Goal: Task Accomplishment & Management: Complete application form

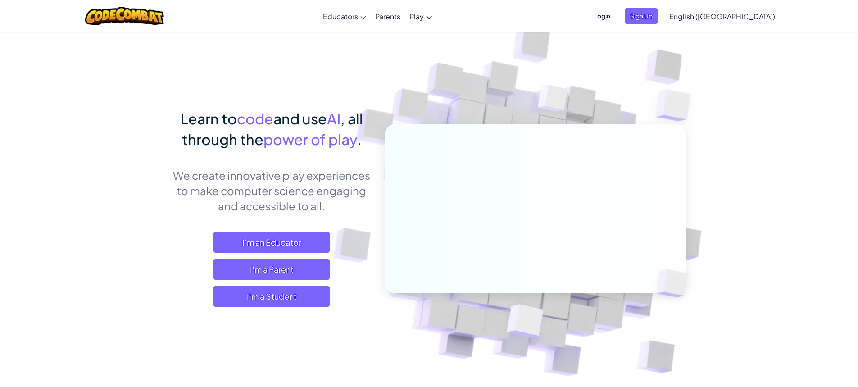
click at [616, 23] on span "Login" at bounding box center [602, 16] width 27 height 17
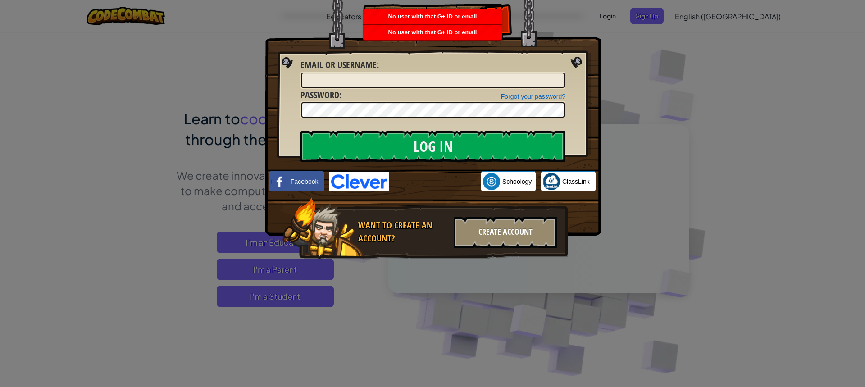
click at [496, 231] on div "Create Account" at bounding box center [506, 233] width 104 height 32
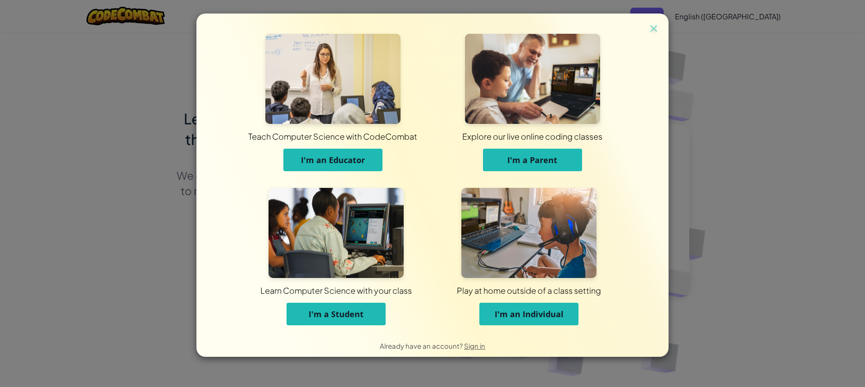
click at [517, 315] on span "I'm an Individual" at bounding box center [529, 314] width 69 height 11
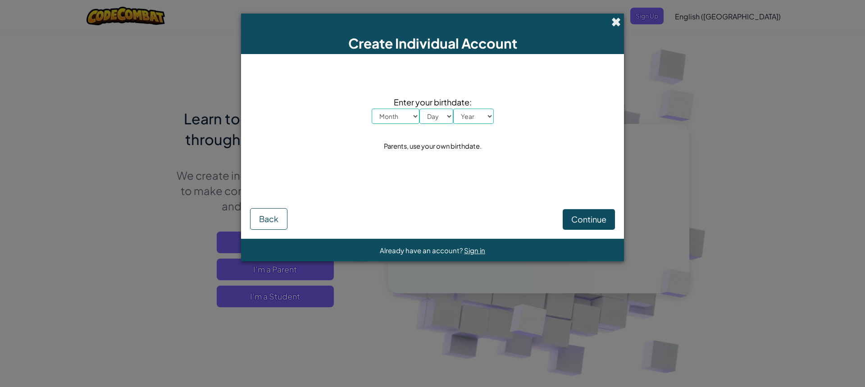
click at [620, 24] on span at bounding box center [615, 21] width 9 height 9
